Goal: Task Accomplishment & Management: Manage account settings

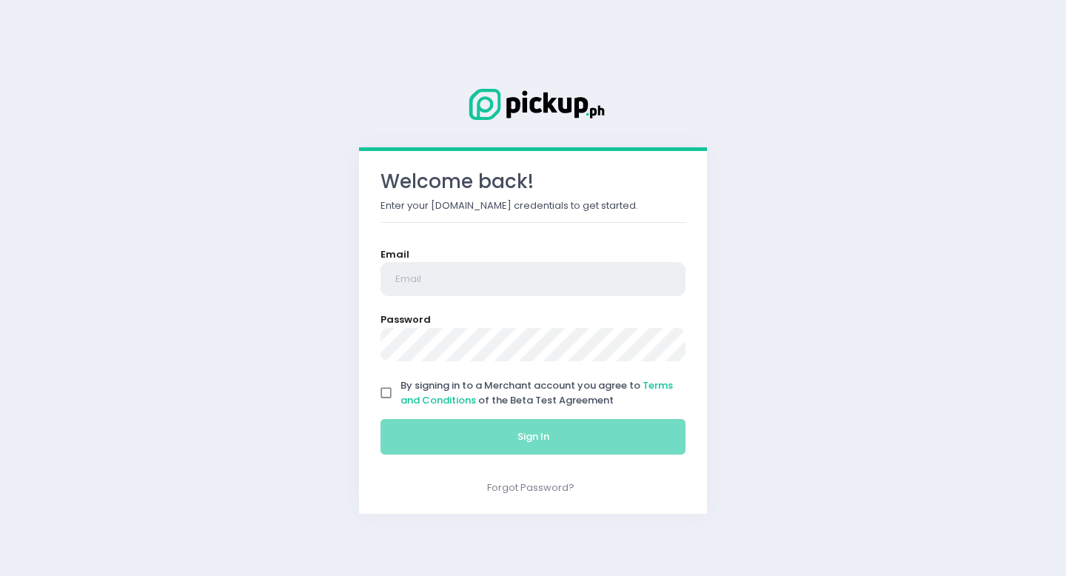
type input "[EMAIL_ADDRESS][DOMAIN_NAME]"
click at [386, 391] on input "By signing in to a Merchant account you agree to Terms and Conditions of the Be…" at bounding box center [386, 393] width 28 height 28
checkbox input "true"
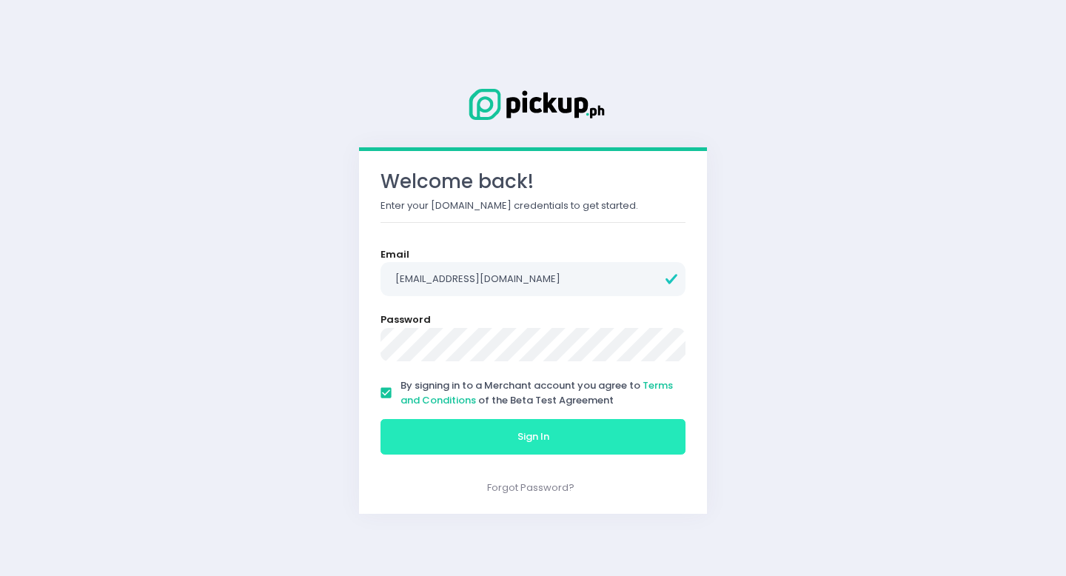
click at [425, 434] on button "Sign In" at bounding box center [532, 437] width 305 height 36
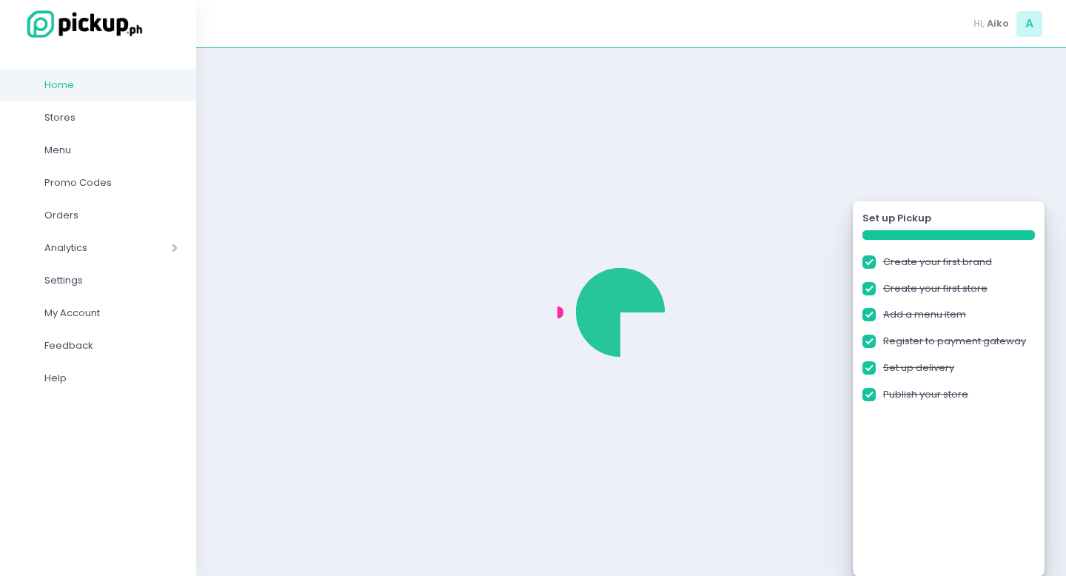
checkbox input "true"
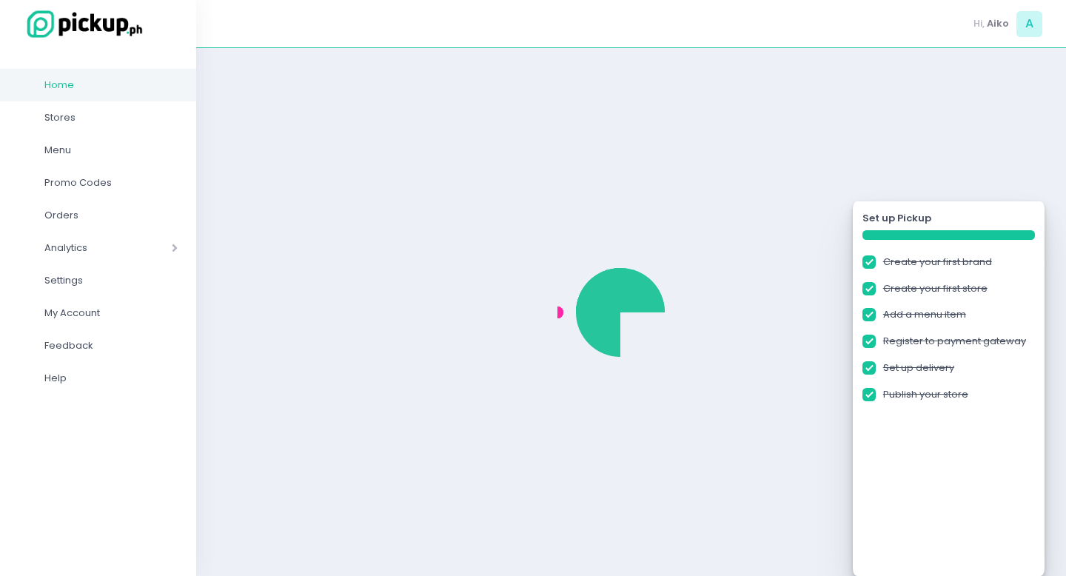
checkbox input "true"
